Goal: Obtain resource: Obtain resource

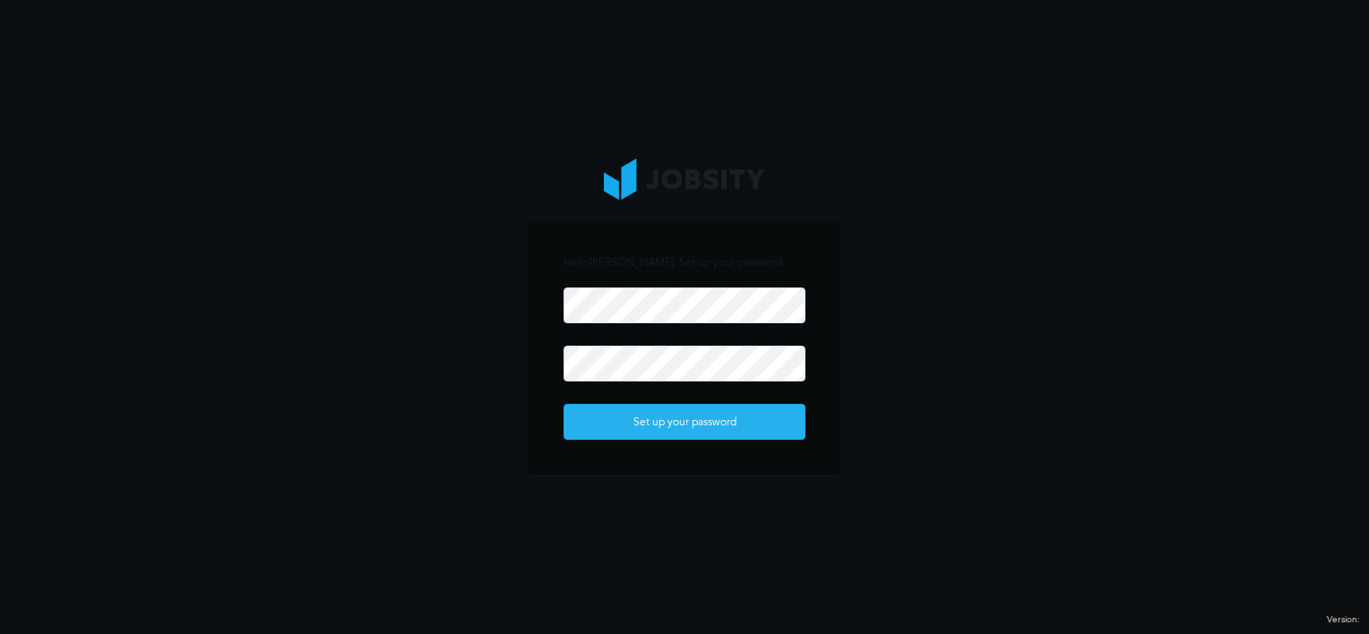
click at [727, 435] on div "Set up your password" at bounding box center [684, 423] width 240 height 36
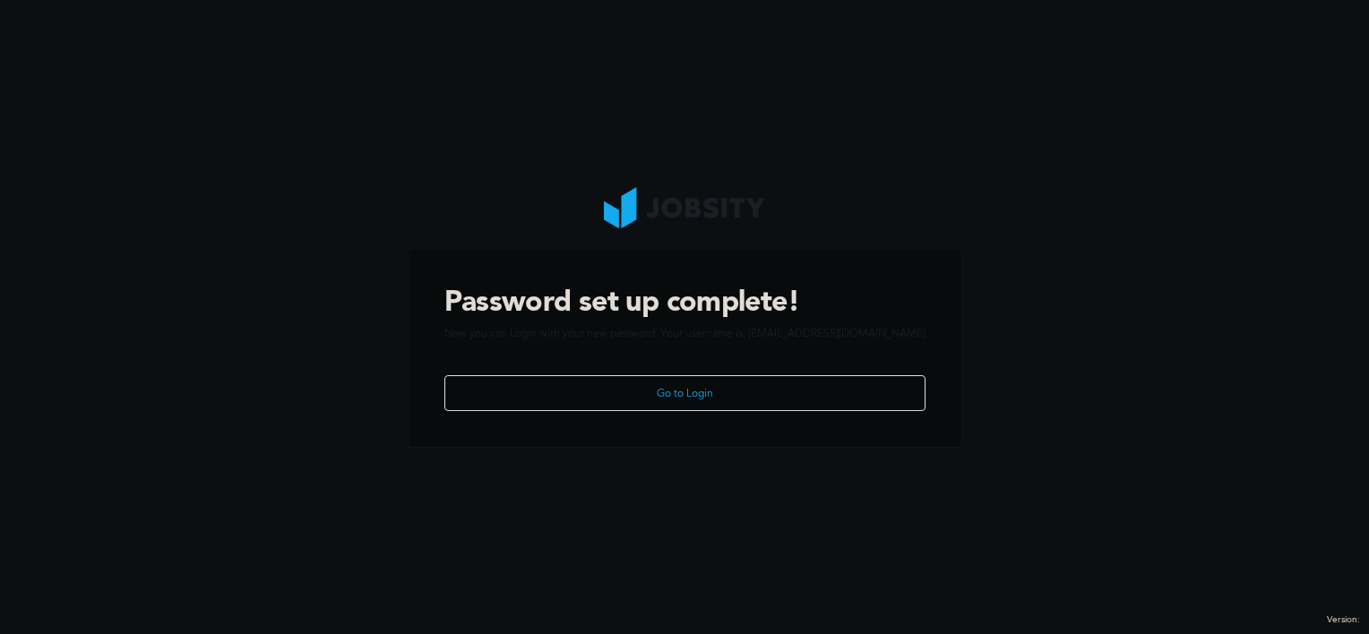
click at [712, 377] on div "Go to Login" at bounding box center [684, 394] width 479 height 36
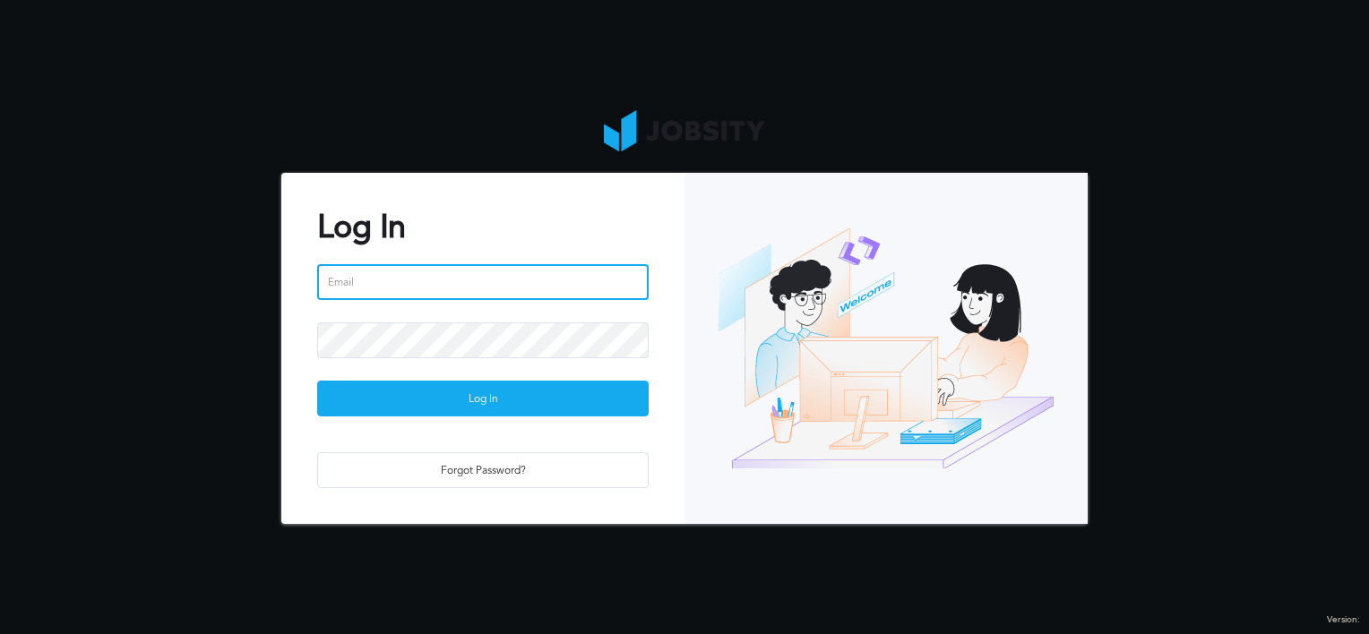
click at [443, 282] on input "email" at bounding box center [482, 282] width 331 height 36
type input "[EMAIL_ADDRESS][DOMAIN_NAME]"
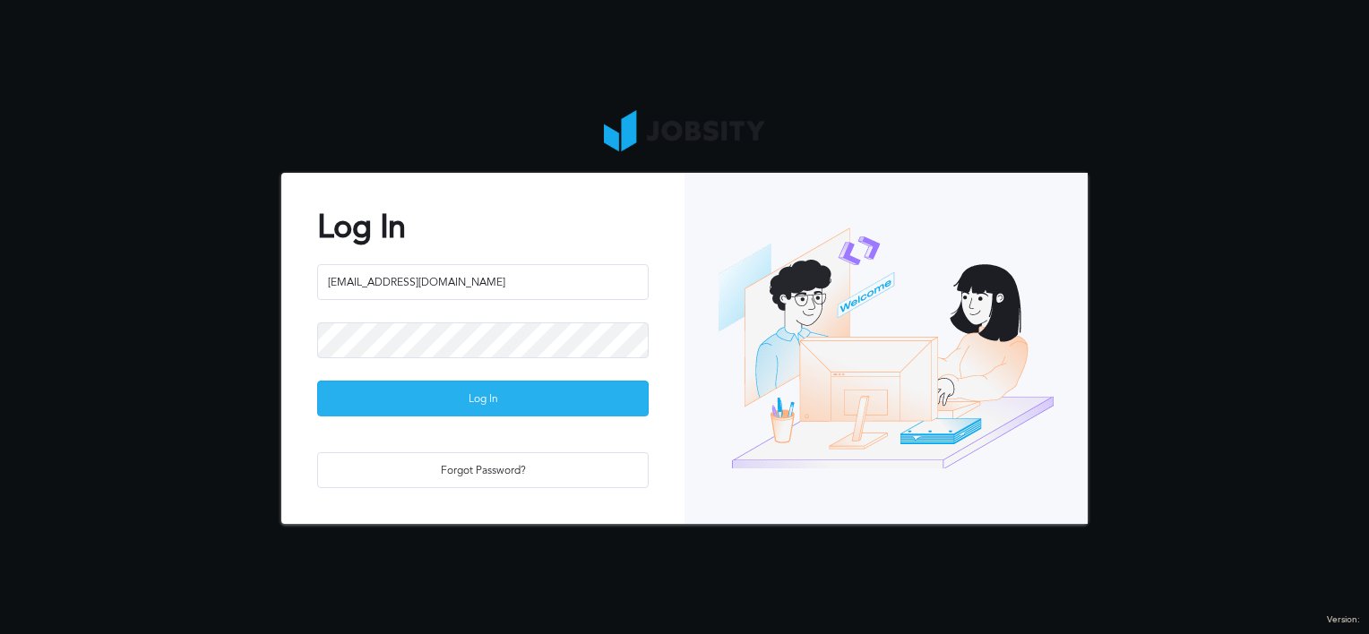
click at [442, 405] on div "Log In" at bounding box center [483, 400] width 330 height 36
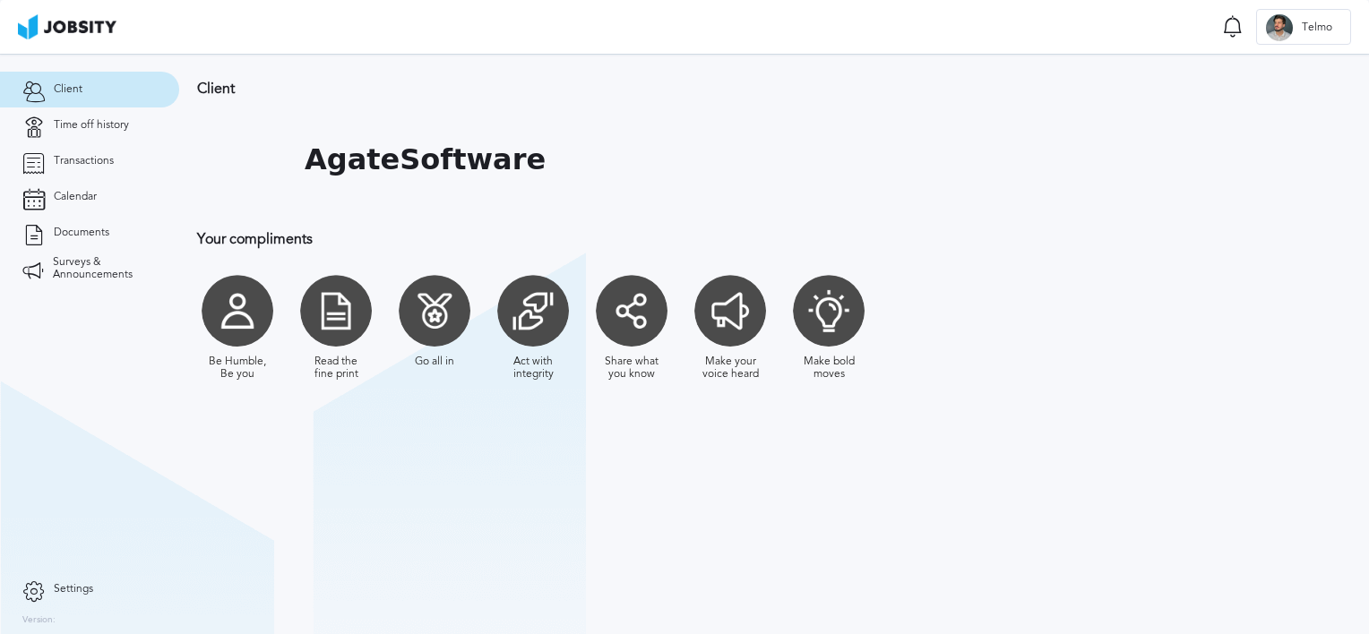
click at [626, 32] on section "Client Notifications Mark all as seen No notifications to show ... T [PERSON_NA…" at bounding box center [684, 27] width 1369 height 54
click at [98, 228] on span "Documents" at bounding box center [82, 233] width 56 height 13
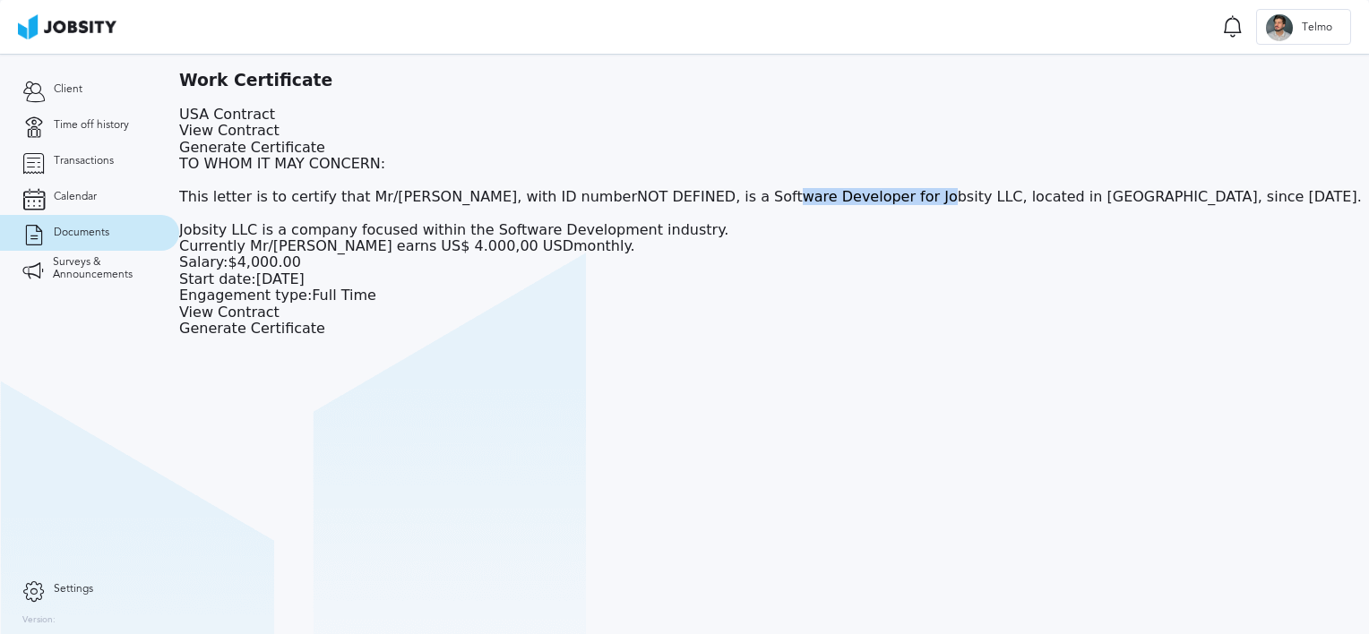
drag, startPoint x: 234, startPoint y: 201, endPoint x: 294, endPoint y: 209, distance: 60.6
click at [340, 201] on div "TO WHOM IT MAY CONCERN: This letter is to certify that Mr/[PERSON_NAME], with I…" at bounding box center [774, 205] width 1190 height 99
click at [293, 209] on div "TO WHOM IT MAY CONCERN: This letter is to certify that Mr/[PERSON_NAME], with I…" at bounding box center [774, 205] width 1190 height 99
click at [238, 198] on div "TO WHOM IT MAY CONCERN: This letter is to certify that Mr/[PERSON_NAME], with I…" at bounding box center [774, 205] width 1190 height 99
drag, startPoint x: 236, startPoint y: 191, endPoint x: 573, endPoint y: 244, distance: 340.9
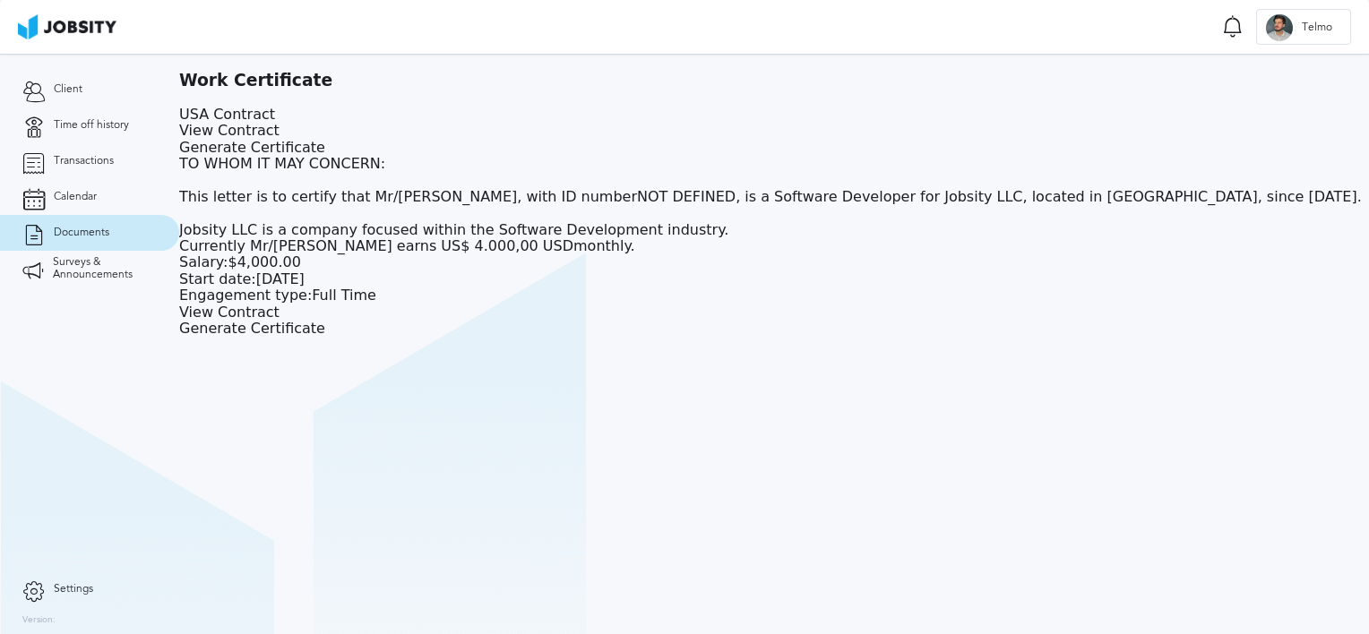
click at [573, 244] on div "TO WHOM IT MAY CONCERN: This letter is to certify that Mr/[PERSON_NAME], with I…" at bounding box center [774, 205] width 1190 height 99
drag, startPoint x: 573, startPoint y: 244, endPoint x: 431, endPoint y: 252, distance: 142.7
click at [434, 252] on div "USA Contract View Contract Generate Certificate TO WHOM IT MAY CONCERN: This le…" at bounding box center [774, 222] width 1190 height 230
click at [257, 251] on div "USA Contract View Contract Generate Certificate TO WHOM IT MAY CONCERN: This le…" at bounding box center [774, 222] width 1190 height 230
click at [79, 165] on span "Transactions" at bounding box center [84, 161] width 60 height 13
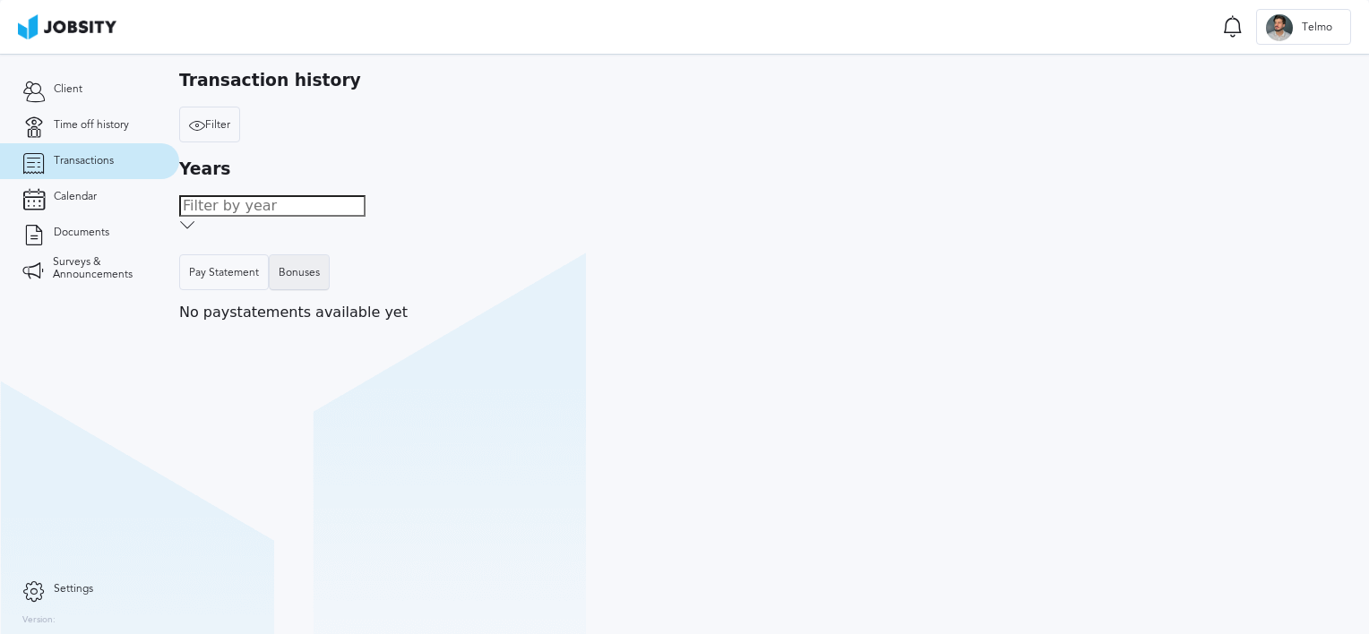
click at [329, 255] on div "Bonuses" at bounding box center [299, 273] width 59 height 36
click at [259, 267] on div "Pay Statement" at bounding box center [224, 273] width 70 height 13
click at [58, 188] on link "Calendar" at bounding box center [89, 197] width 179 height 36
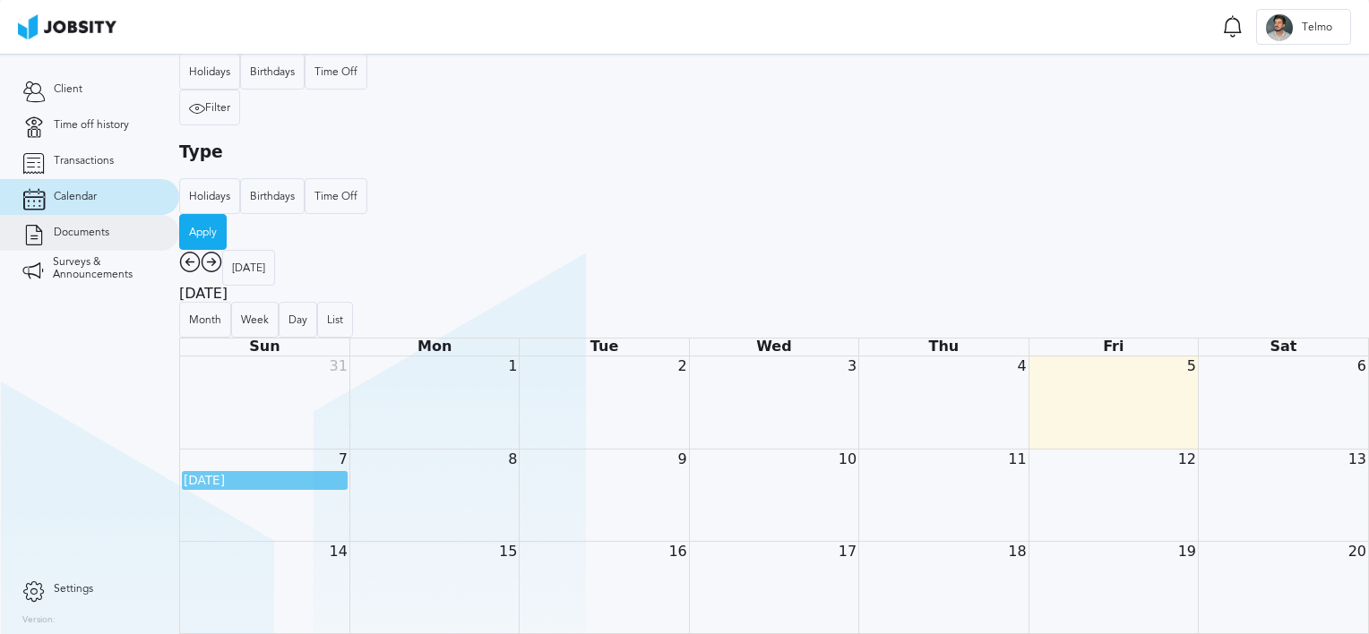
click at [108, 240] on link "Documents" at bounding box center [89, 233] width 179 height 36
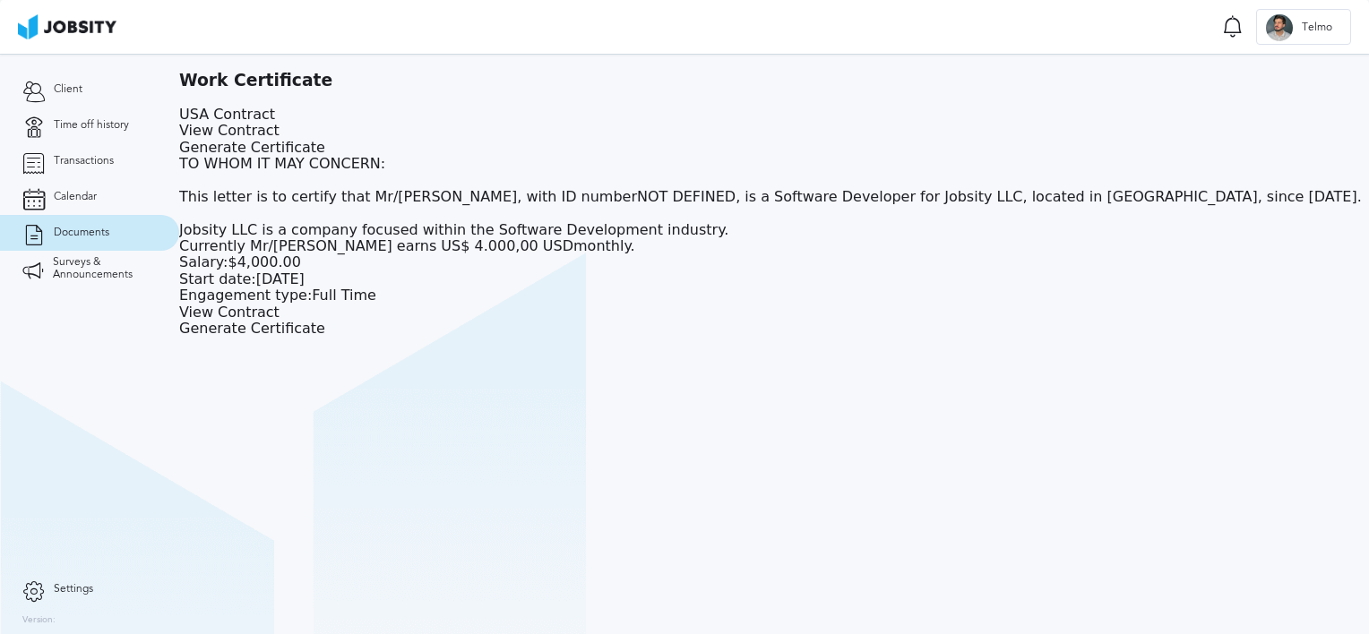
click at [279, 127] on link "View Contract" at bounding box center [229, 130] width 100 height 17
click at [1279, 30] on div at bounding box center [1279, 27] width 27 height 27
click at [57, 88] on span "Client" at bounding box center [68, 89] width 29 height 13
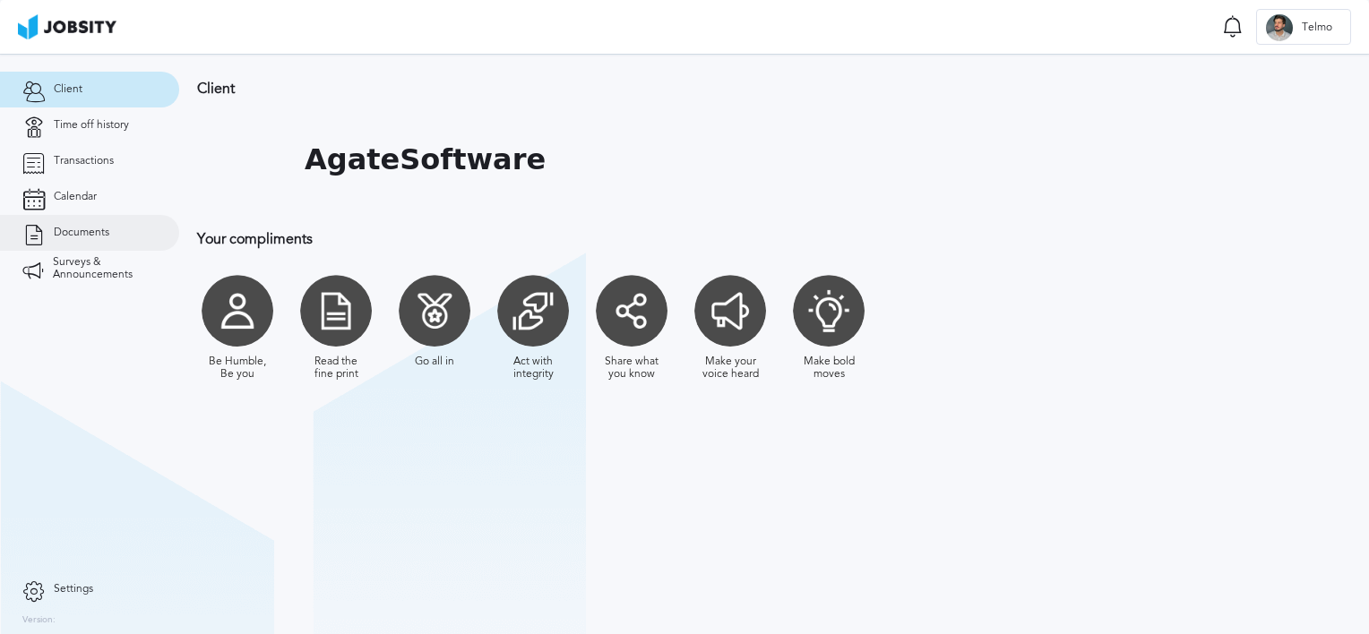
click at [80, 243] on link "Documents" at bounding box center [89, 233] width 179 height 36
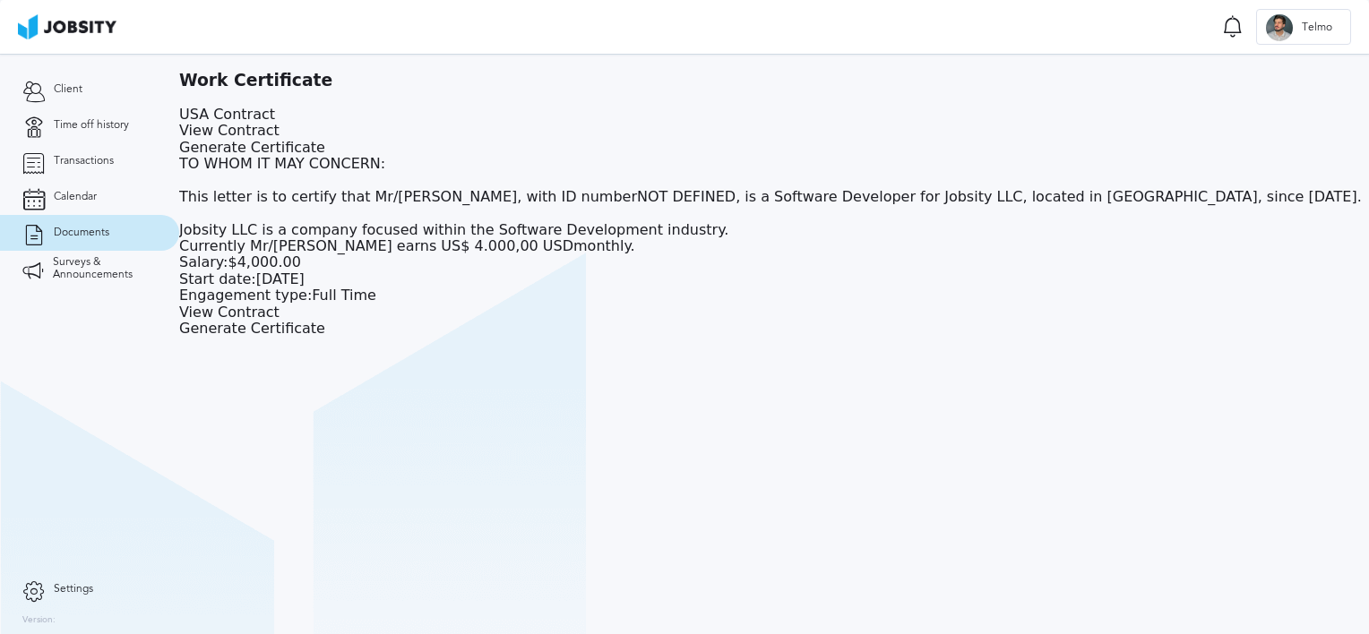
click at [864, 140] on div "Generate Certificate" at bounding box center [774, 148] width 1190 height 16
click at [411, 633] on div at bounding box center [684, 634] width 1369 height 0
click at [878, 140] on div "Generate Certificate" at bounding box center [774, 148] width 1190 height 16
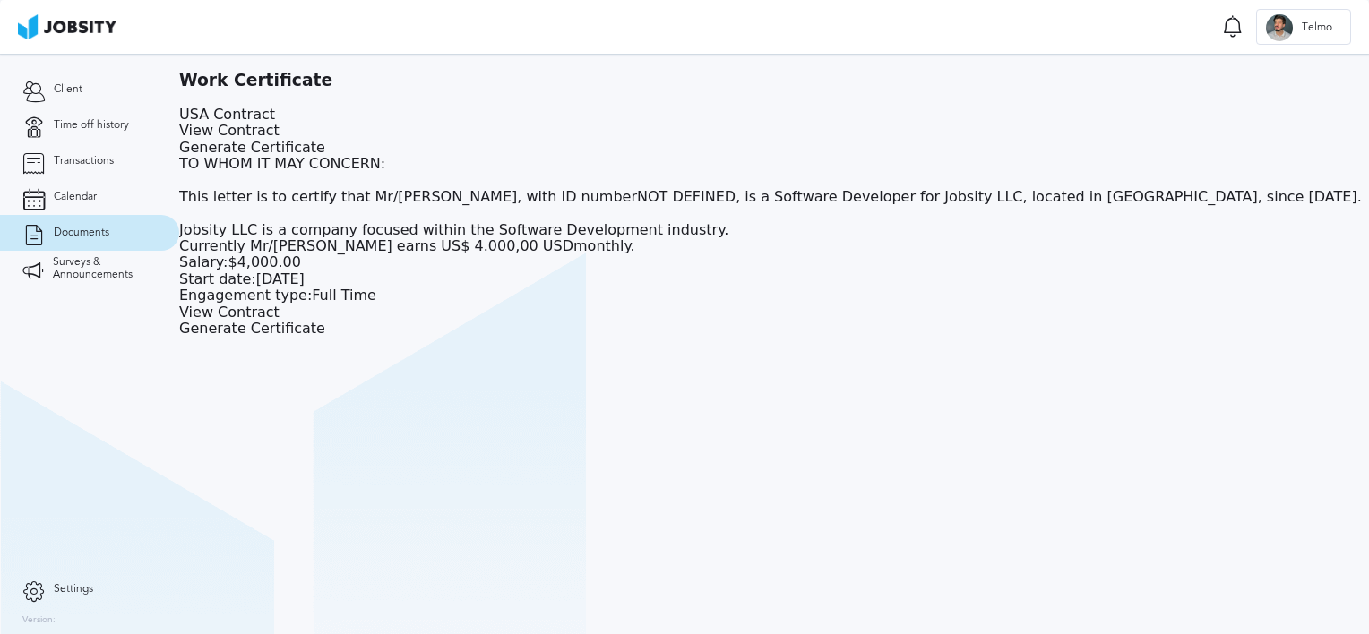
click at [279, 129] on link "View Contract" at bounding box center [229, 130] width 100 height 17
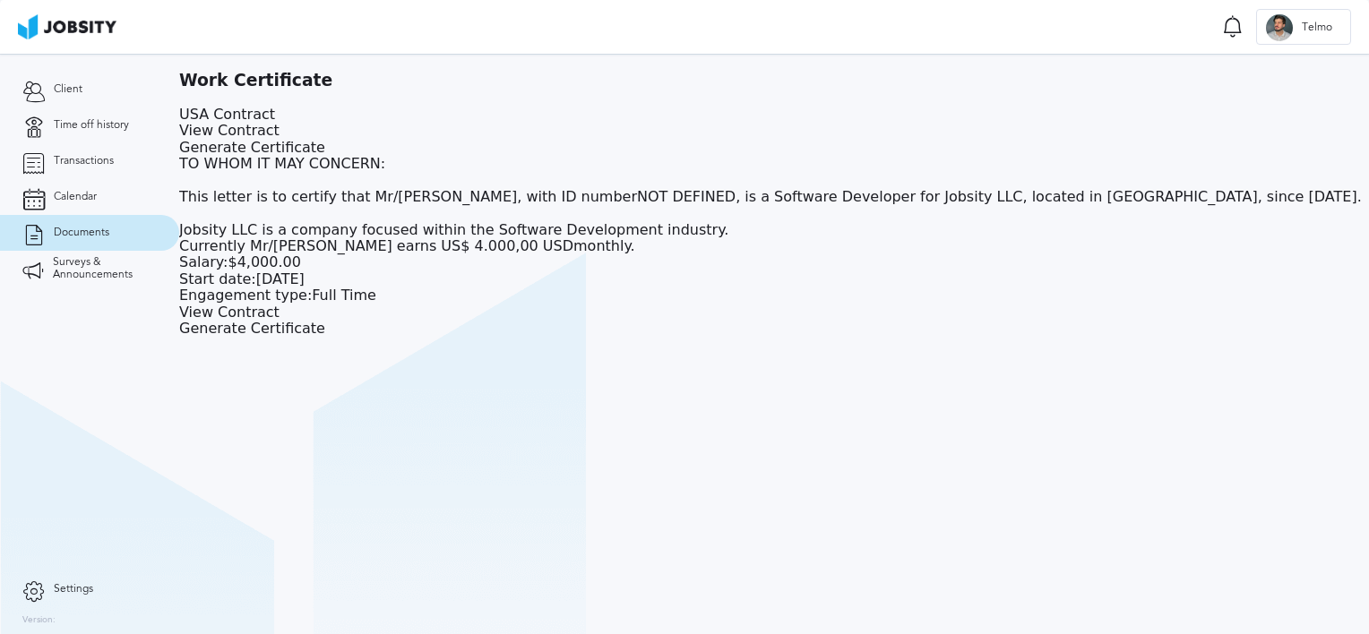
click at [279, 128] on link "View Contract" at bounding box center [229, 130] width 100 height 17
click at [88, 169] on link "Transactions" at bounding box center [89, 161] width 179 height 36
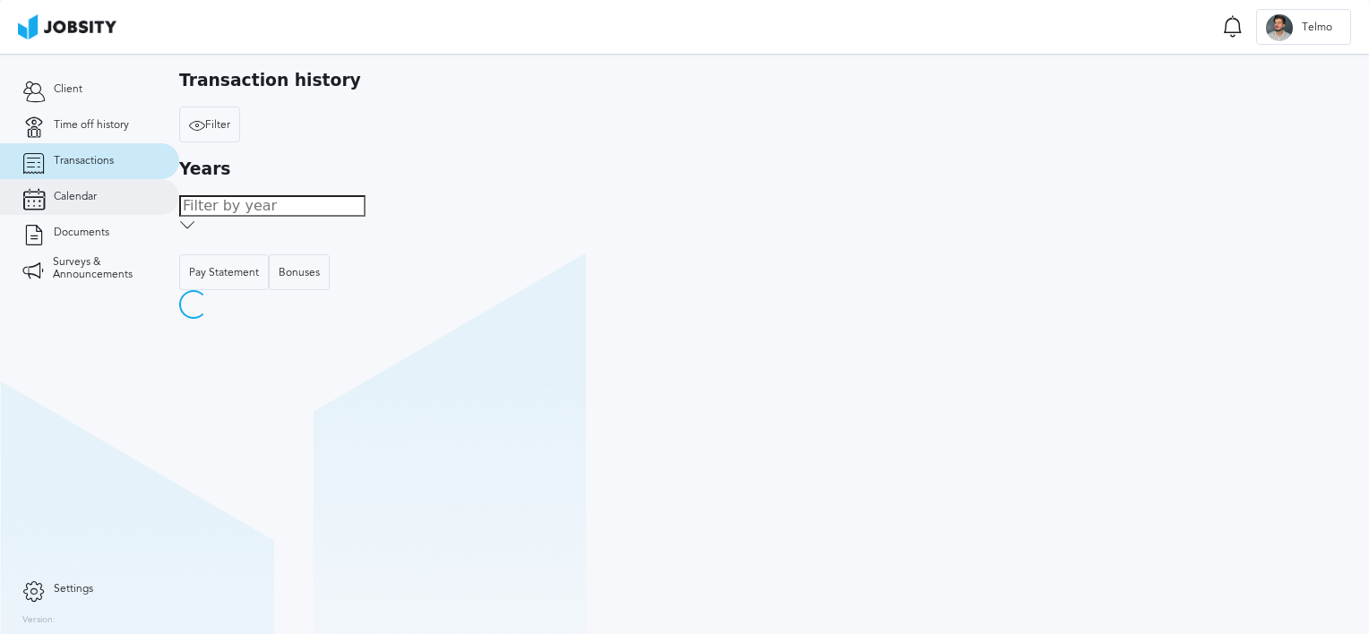
click at [99, 202] on link "Calendar" at bounding box center [89, 197] width 179 height 36
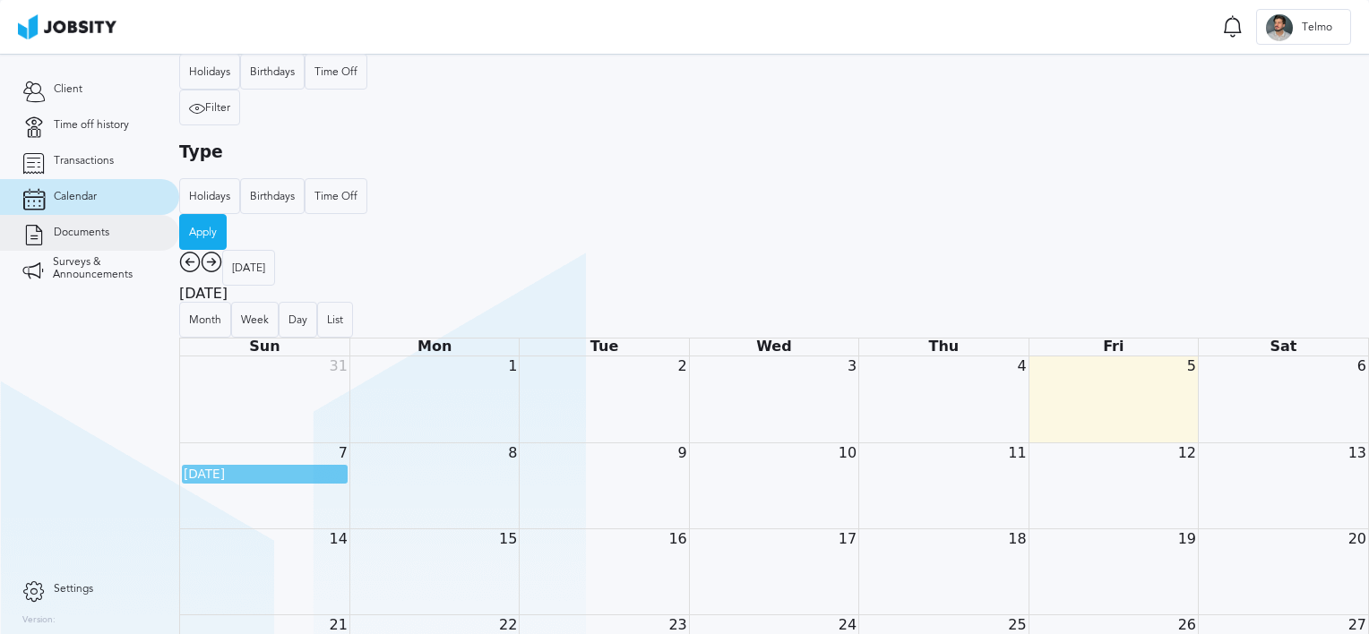
click at [105, 228] on span "Documents" at bounding box center [82, 233] width 56 height 13
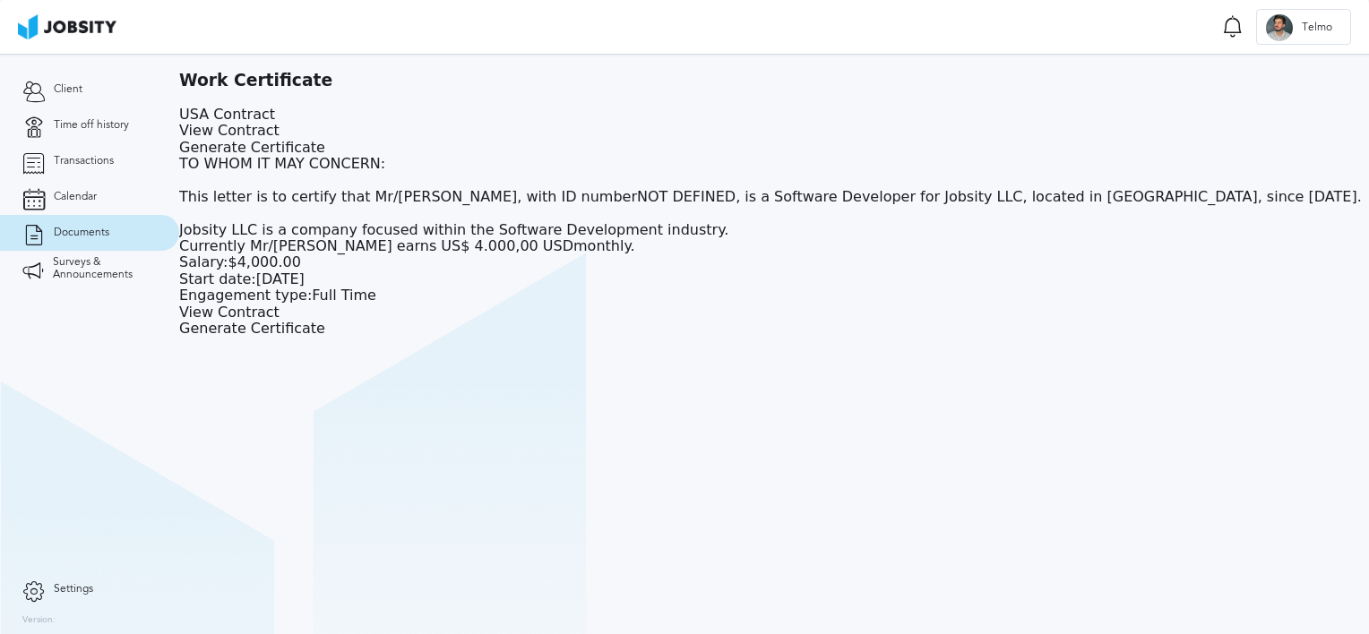
click at [279, 133] on link "View Contract" at bounding box center [229, 130] width 100 height 17
click at [56, 202] on span "Calendar" at bounding box center [75, 197] width 43 height 13
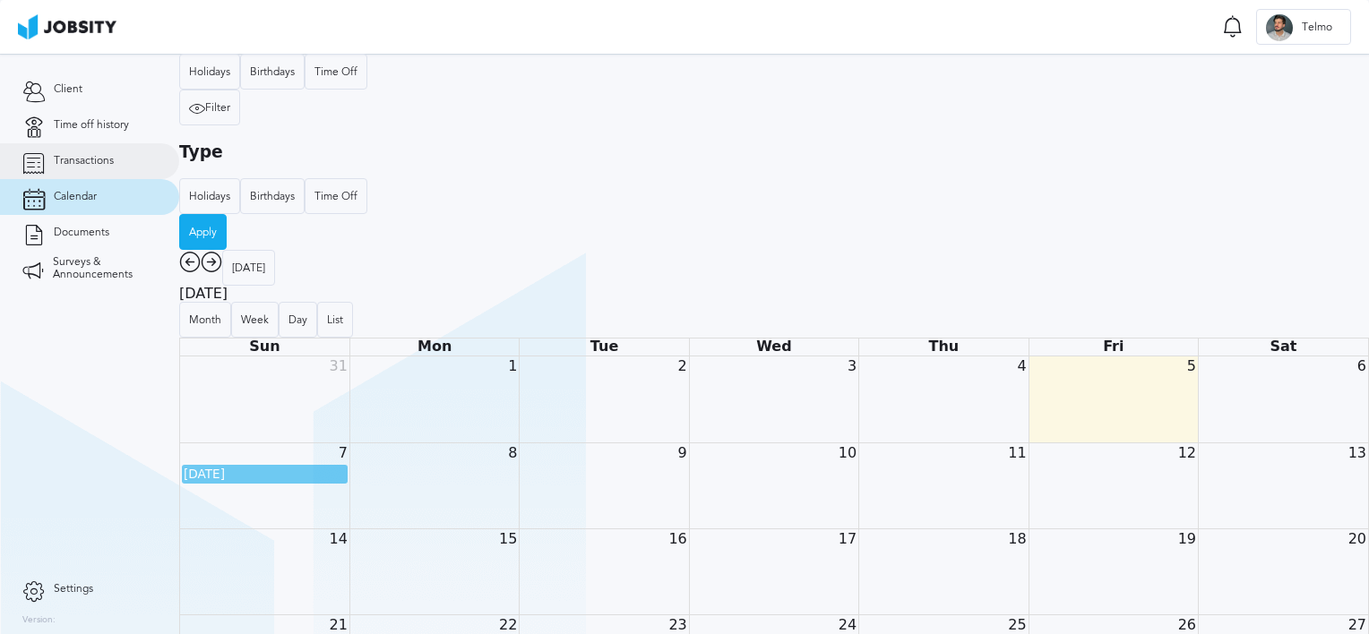
click at [82, 172] on link "Transactions" at bounding box center [89, 161] width 179 height 36
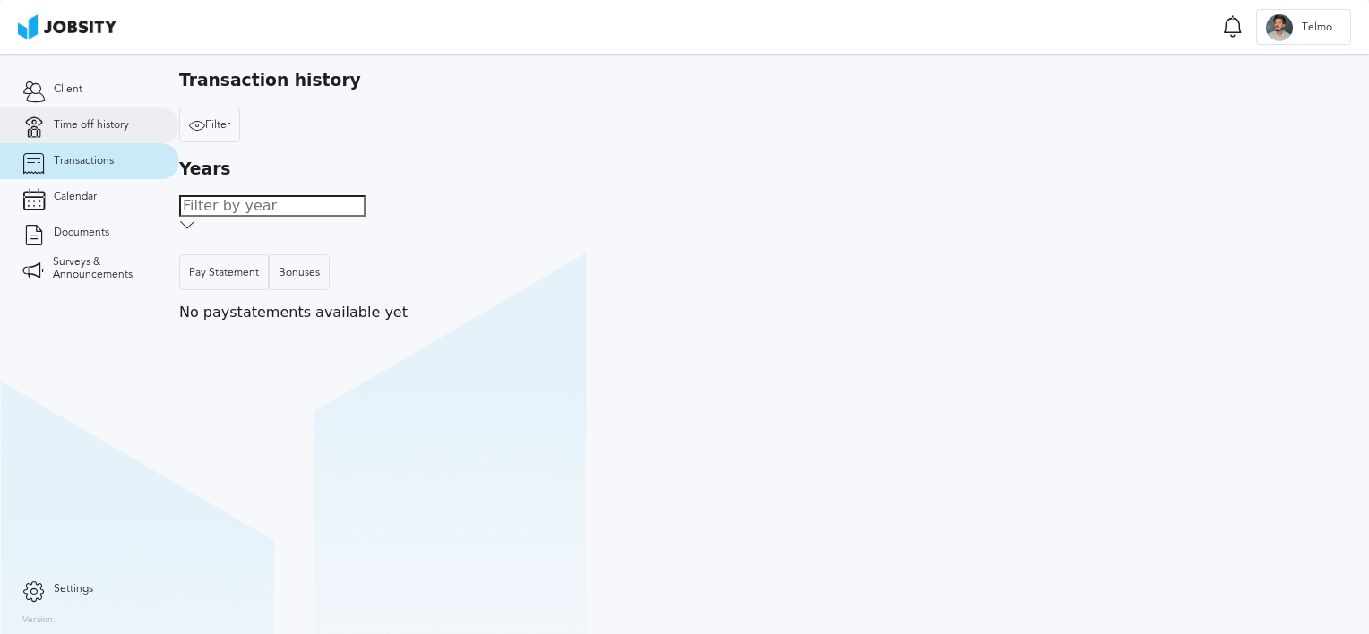
click at [112, 134] on link "Time off history" at bounding box center [89, 125] width 179 height 36
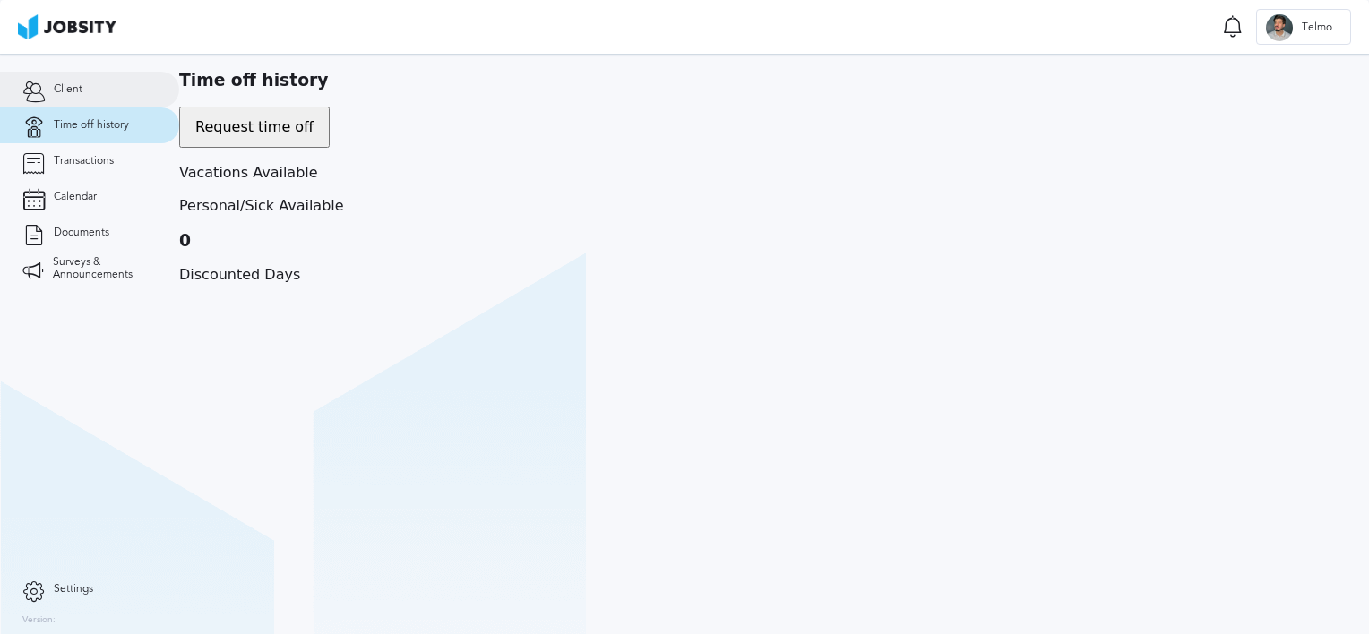
click at [84, 90] on link "Client" at bounding box center [89, 90] width 179 height 36
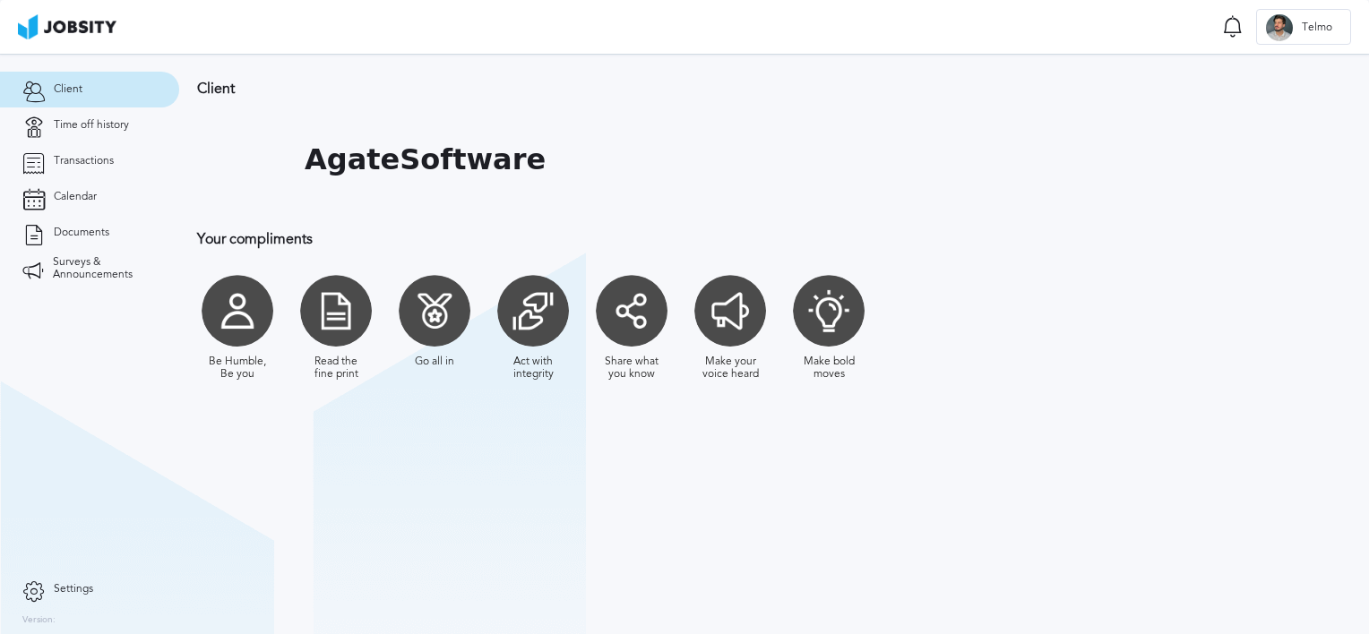
click at [68, 594] on span "Settings" at bounding box center [73, 589] width 39 height 13
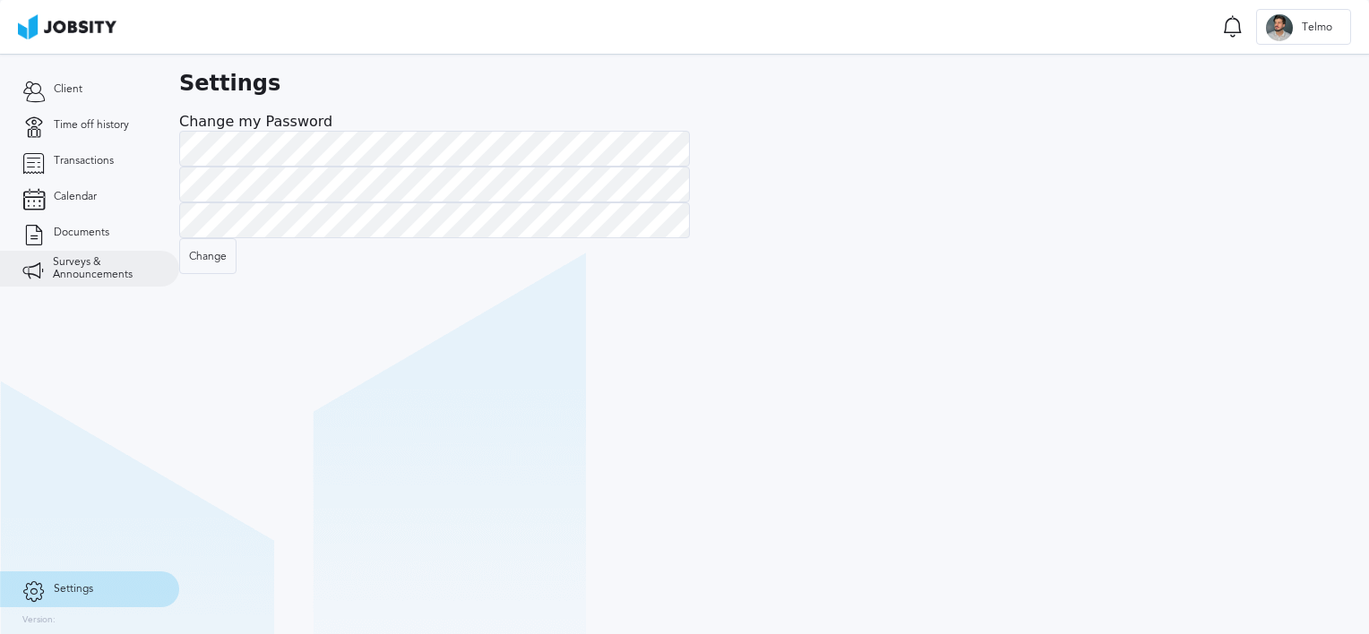
click at [81, 279] on span "Surveys & Announcements" at bounding box center [105, 268] width 104 height 25
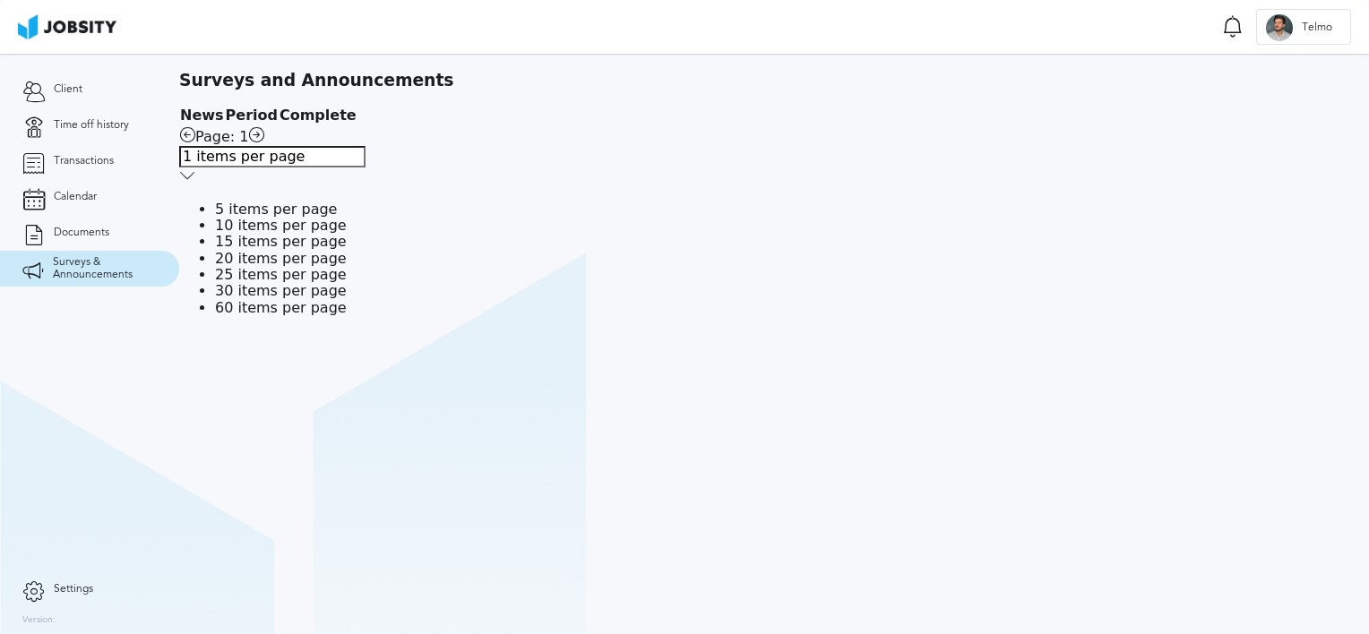
type input "10 items per page"
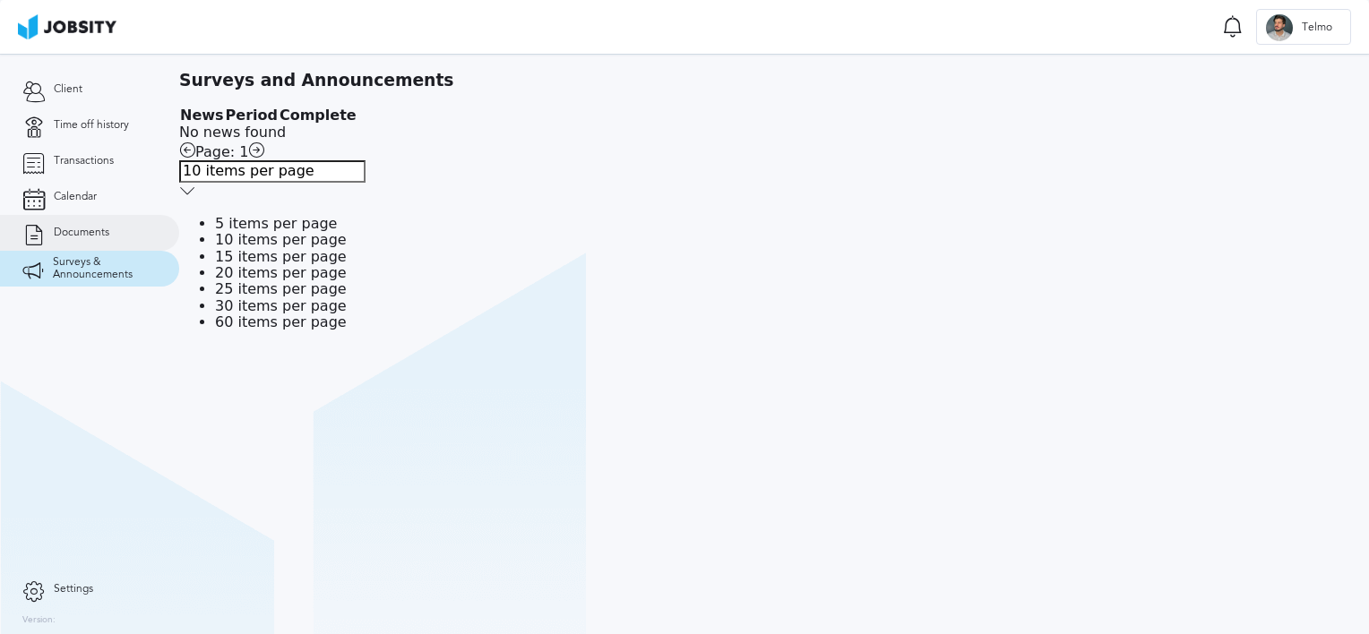
click at [93, 219] on link "Documents" at bounding box center [89, 233] width 179 height 36
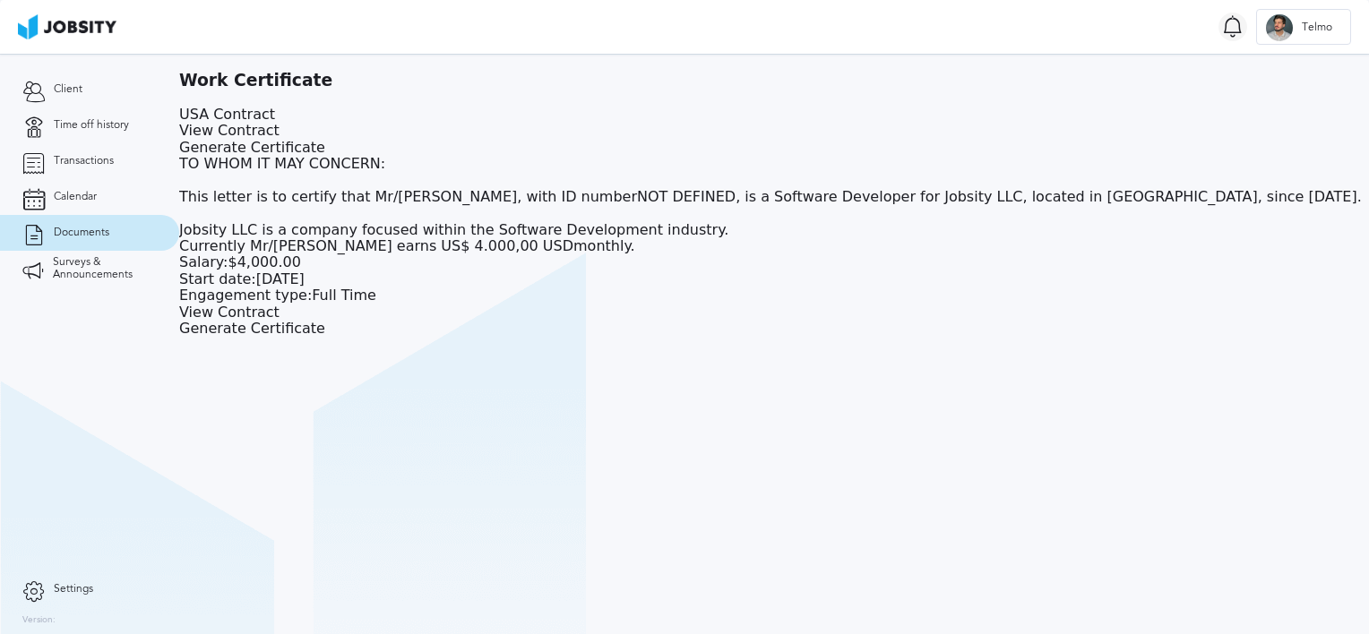
click at [1237, 17] on icon at bounding box center [1232, 26] width 21 height 22
click at [81, 92] on span "Client" at bounding box center [68, 89] width 29 height 13
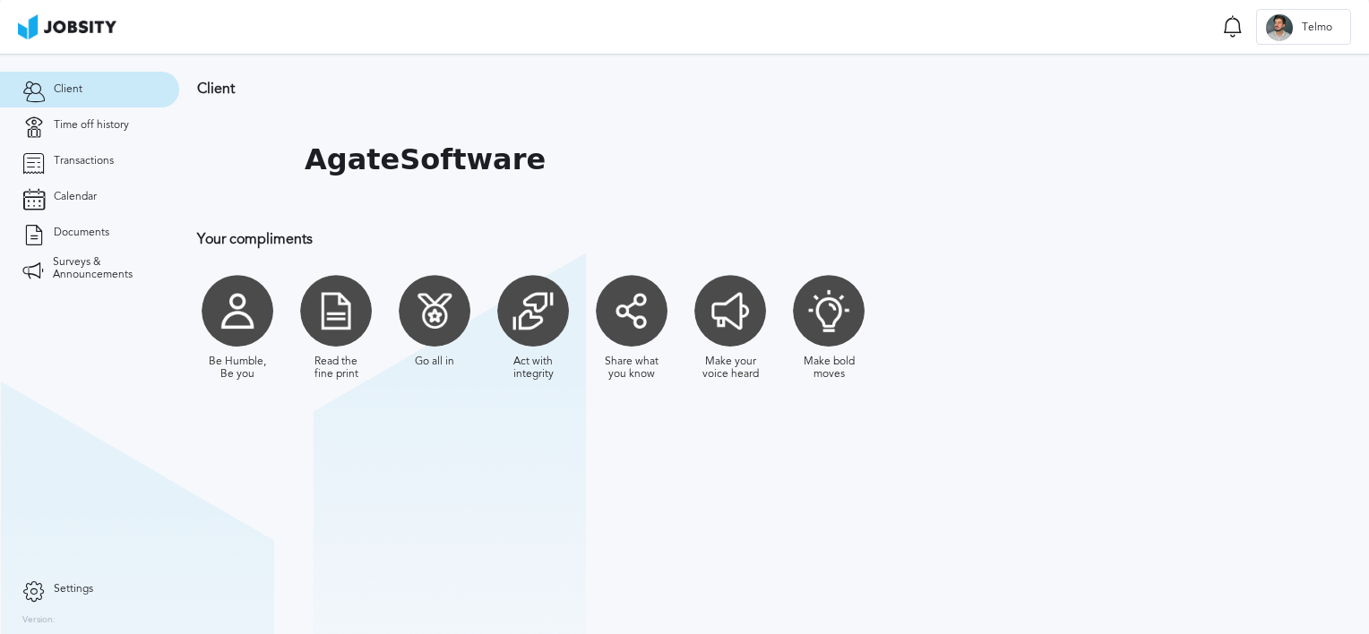
click at [343, 339] on div at bounding box center [336, 311] width 72 height 72
click at [213, 312] on div at bounding box center [238, 311] width 72 height 72
click at [130, 125] on link "Time off history" at bounding box center [89, 125] width 179 height 36
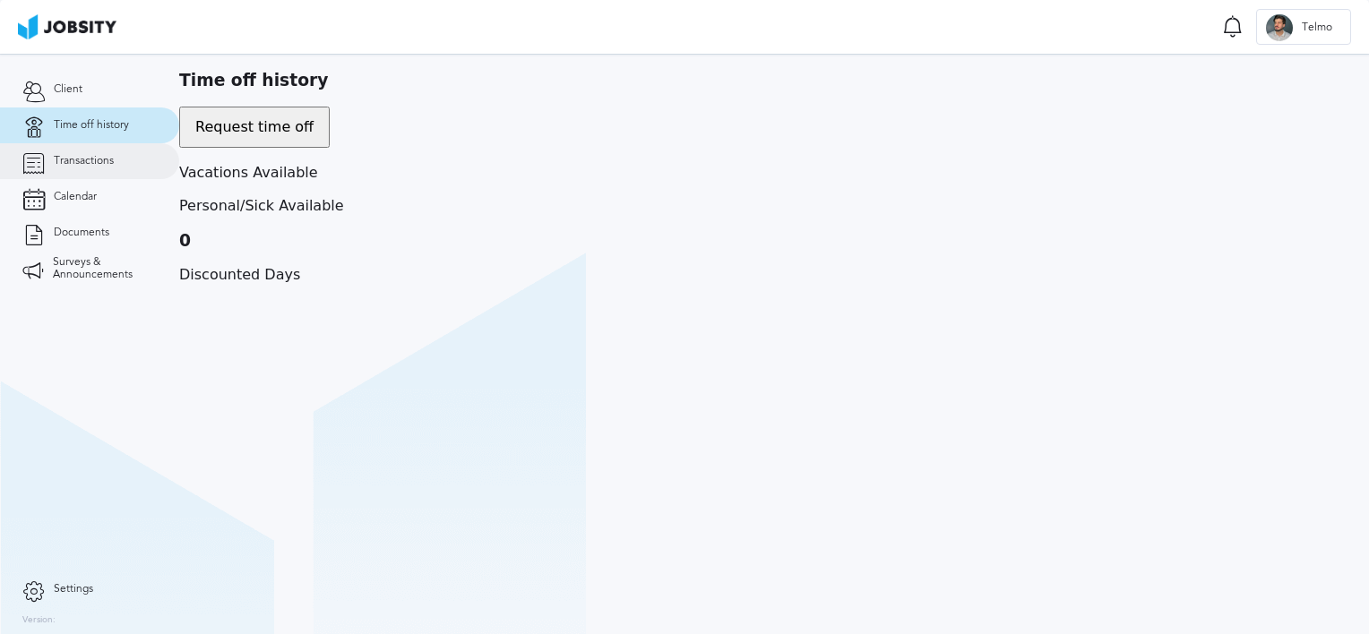
click at [131, 159] on link "Transactions" at bounding box center [89, 161] width 179 height 36
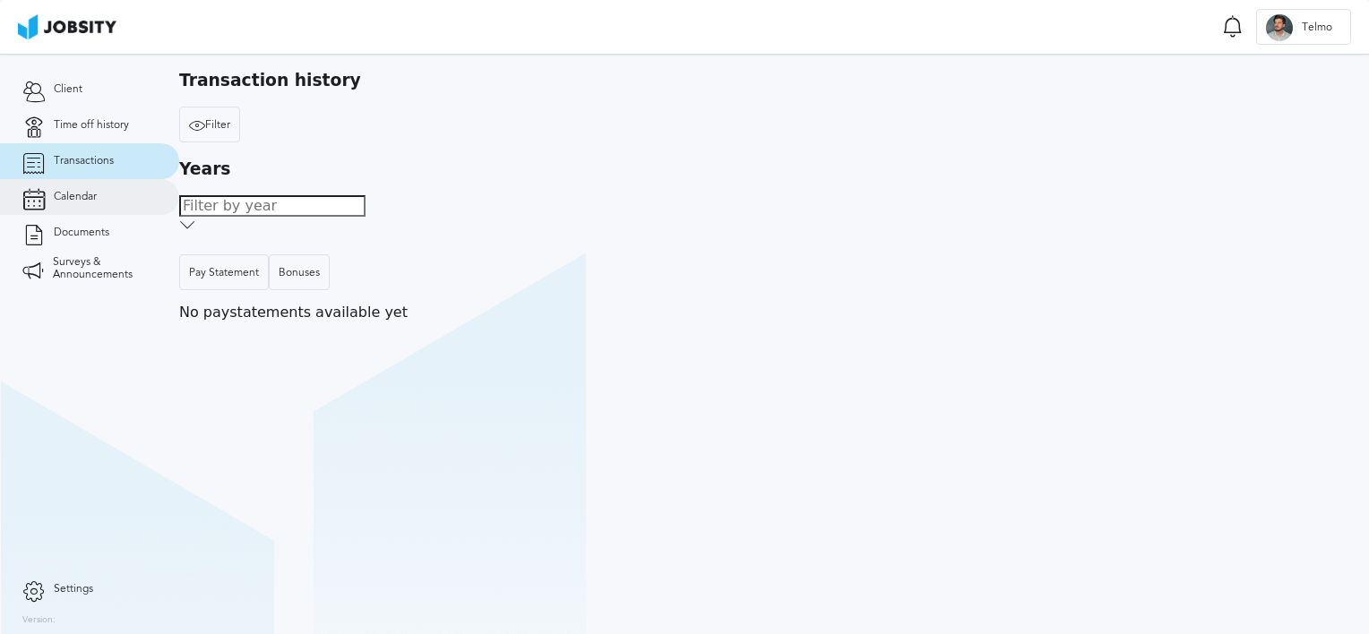
click at [16, 196] on link "Calendar" at bounding box center [89, 197] width 179 height 36
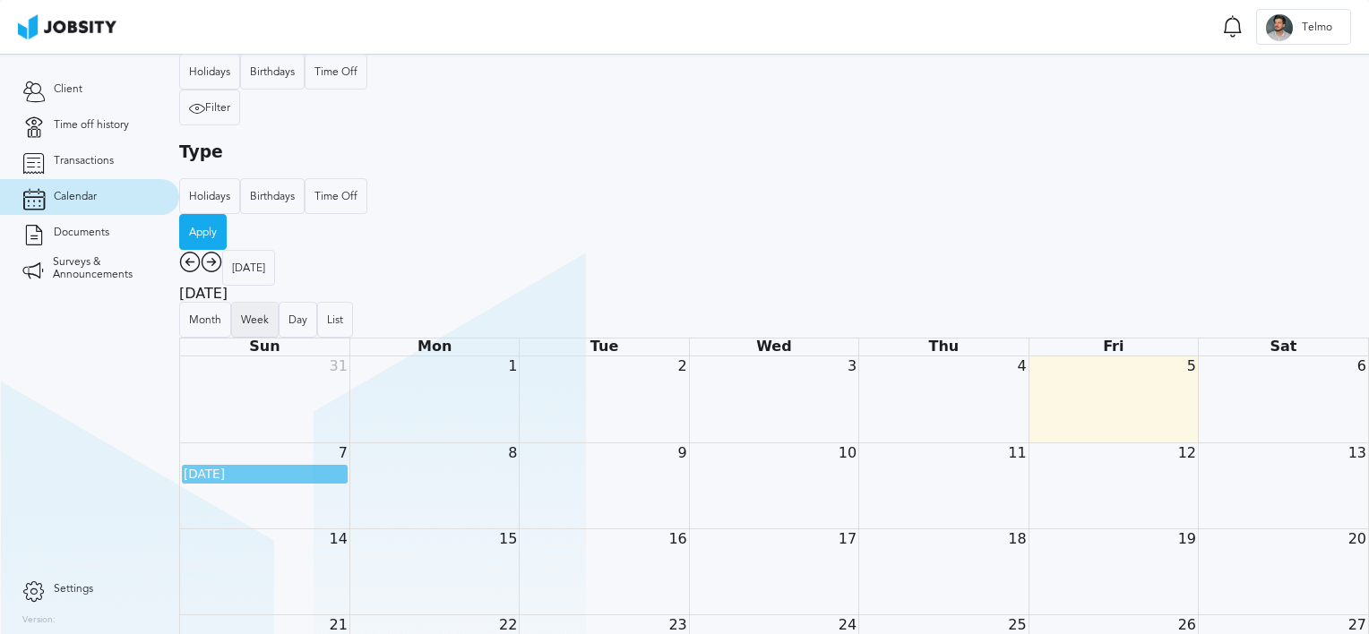
click at [278, 303] on div "Week" at bounding box center [255, 321] width 46 height 36
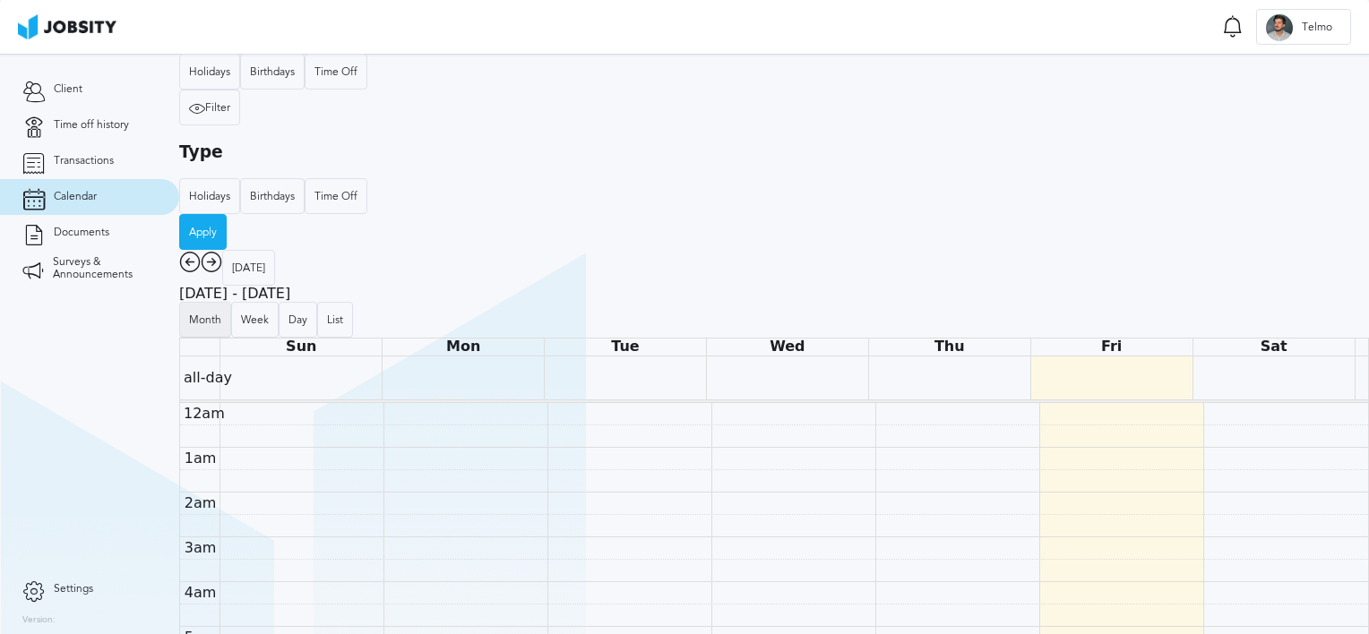
scroll to position [440, 0]
click at [221, 314] on div "Month" at bounding box center [205, 320] width 32 height 13
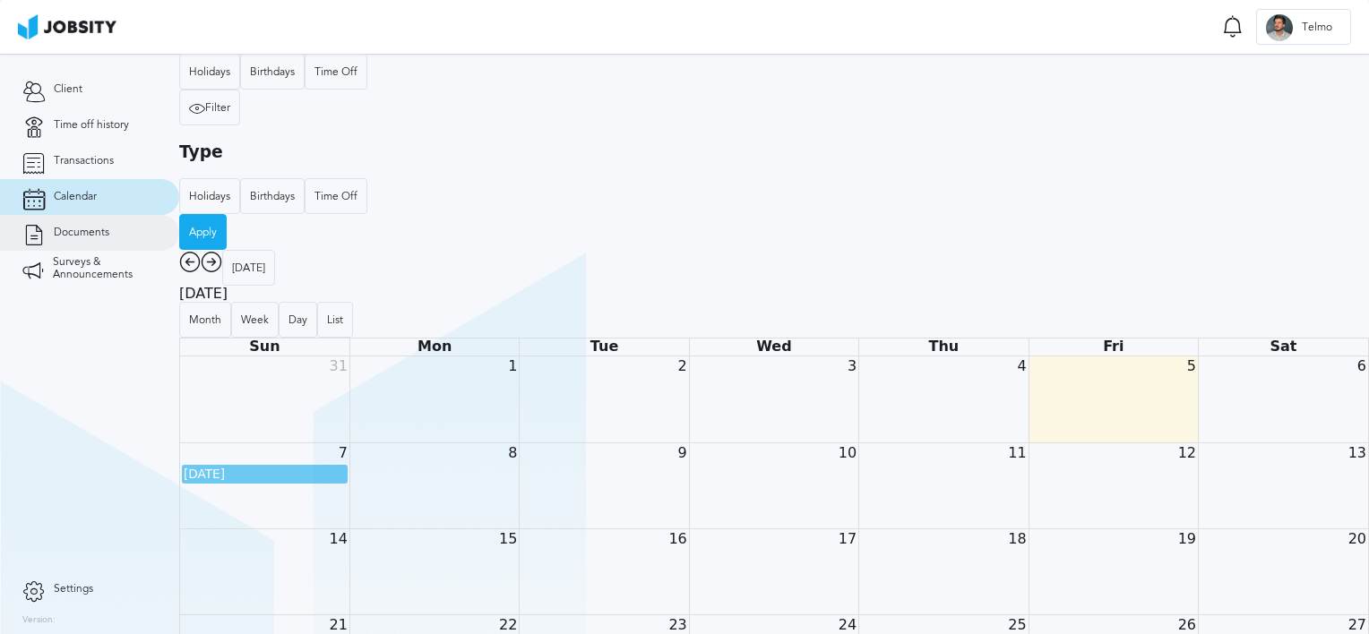
click at [67, 230] on span "Documents" at bounding box center [82, 233] width 56 height 13
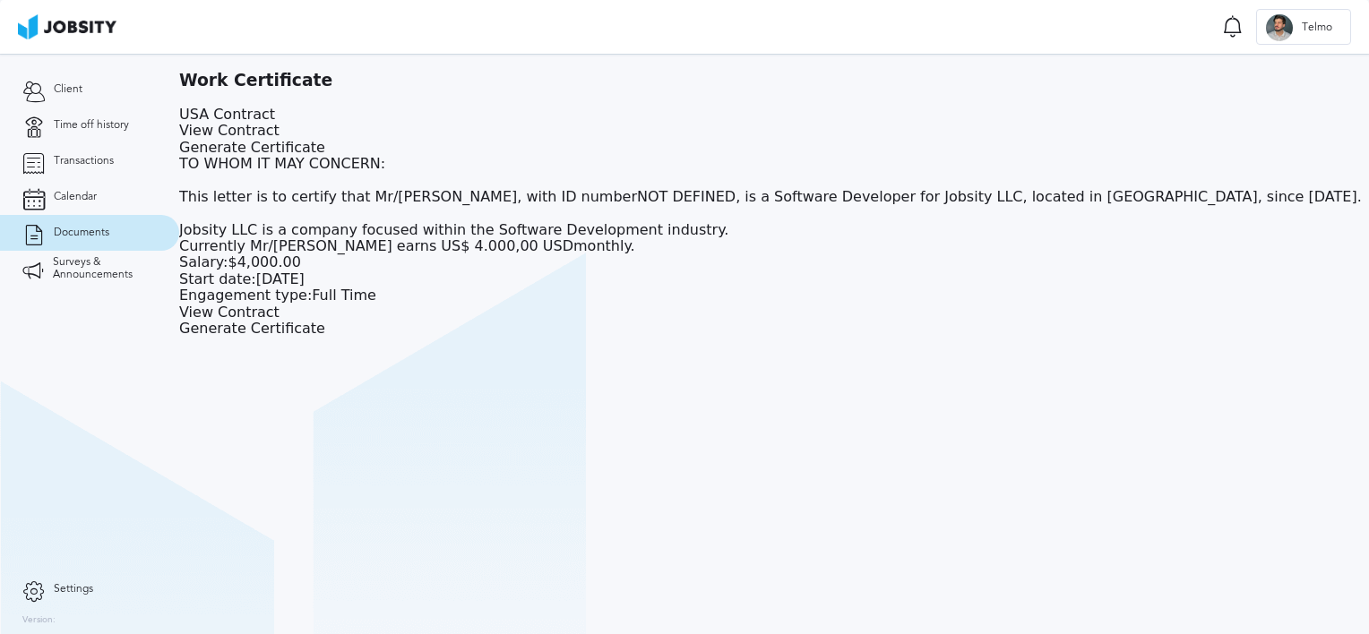
click at [279, 125] on link "View Contract" at bounding box center [229, 130] width 100 height 17
click at [82, 186] on link "Calendar" at bounding box center [89, 197] width 179 height 36
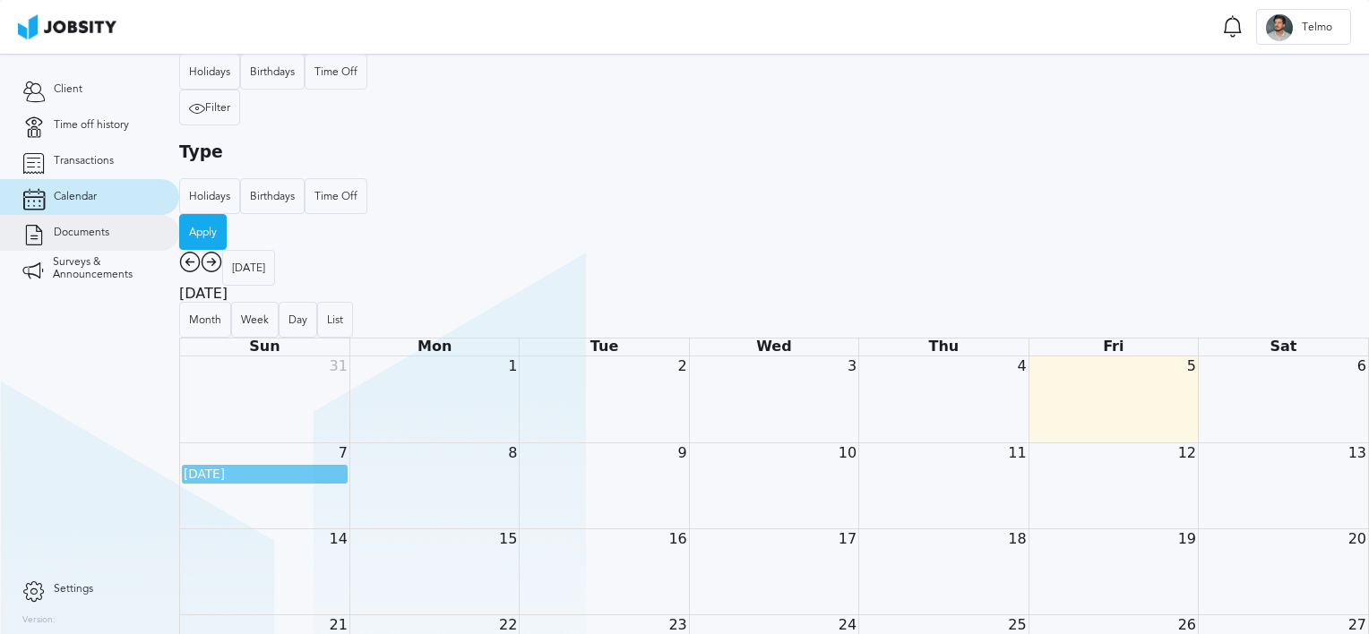
click at [85, 227] on span "Documents" at bounding box center [82, 233] width 56 height 13
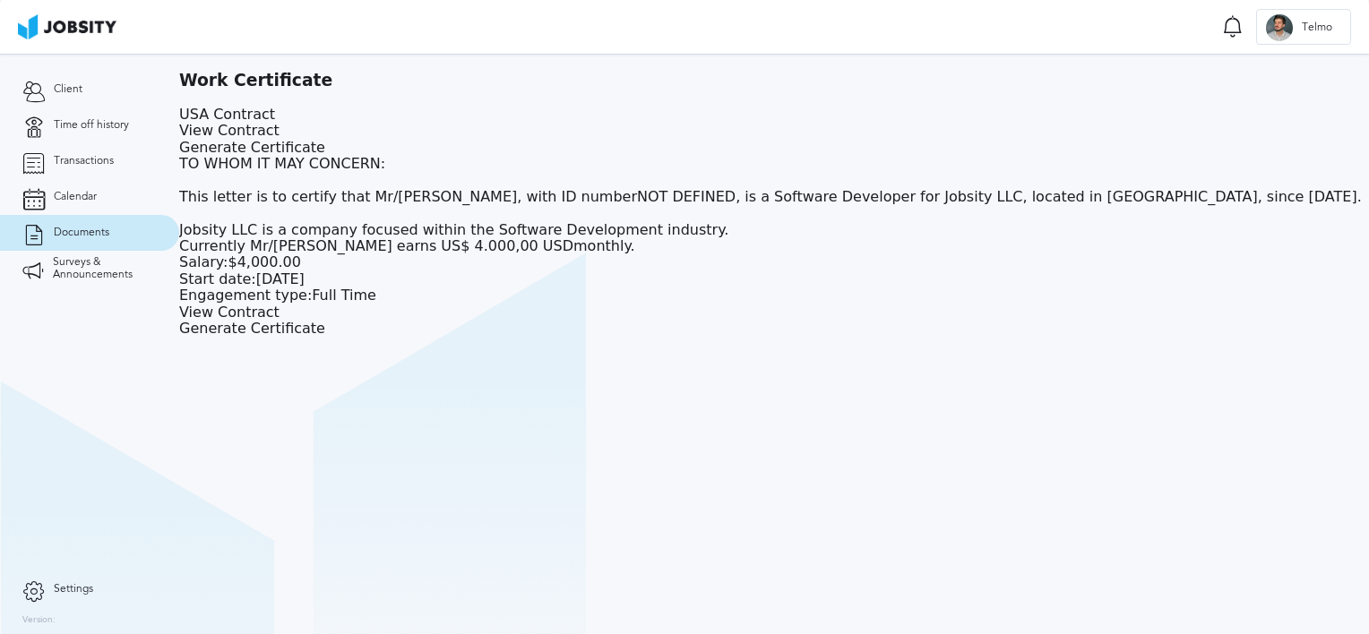
click at [730, 135] on div "View Contract" at bounding box center [774, 131] width 1190 height 16
click at [279, 125] on link "View Contract" at bounding box center [229, 130] width 100 height 17
click at [65, 83] on span "Client" at bounding box center [68, 89] width 29 height 13
